Goal: Navigation & Orientation: Understand site structure

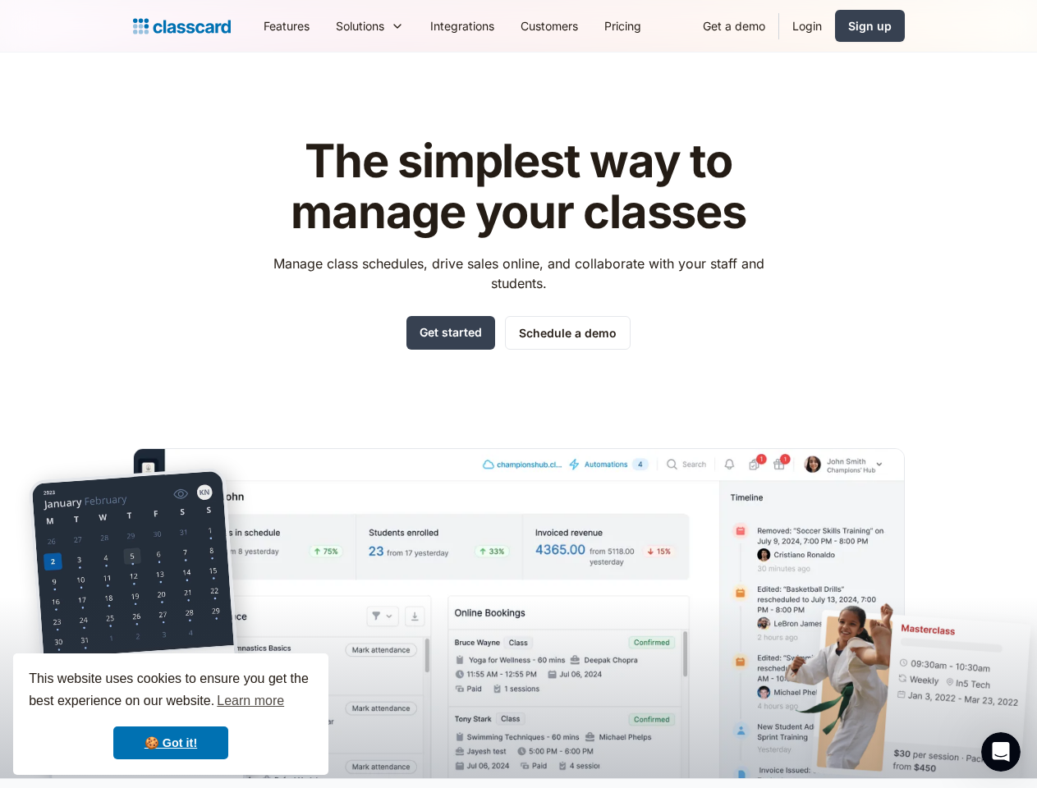
click at [518, 394] on div "The simplest way to manage your classes Manage class schedules, drive sales onl…" at bounding box center [519, 444] width 772 height 668
click at [171, 714] on div "This website uses cookies to ensure you get the best experience on our website.…" at bounding box center [170, 713] width 315 height 121
click at [577, 25] on nav "Features Resources Blog The latest industry news, updates and info. Customer st…" at bounding box center [577, 25] width 654 height 37
click at [323, 25] on div "Solutions Sports academy Swim school Dance studio Gymnastics Music school Marti…" at bounding box center [370, 25] width 94 height 37
click at [1001, 752] on icon "Open Intercom Messenger" at bounding box center [1000, 752] width 27 height 27
